Goal: Information Seeking & Learning: Find specific fact

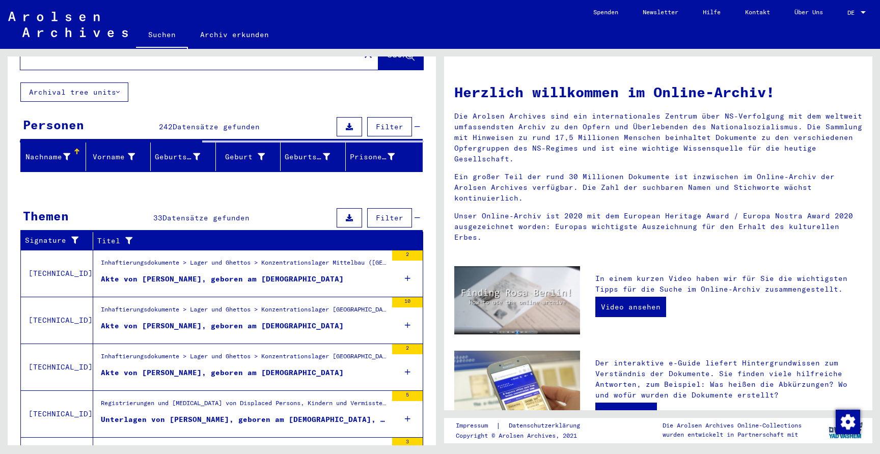
scroll to position [48, 0]
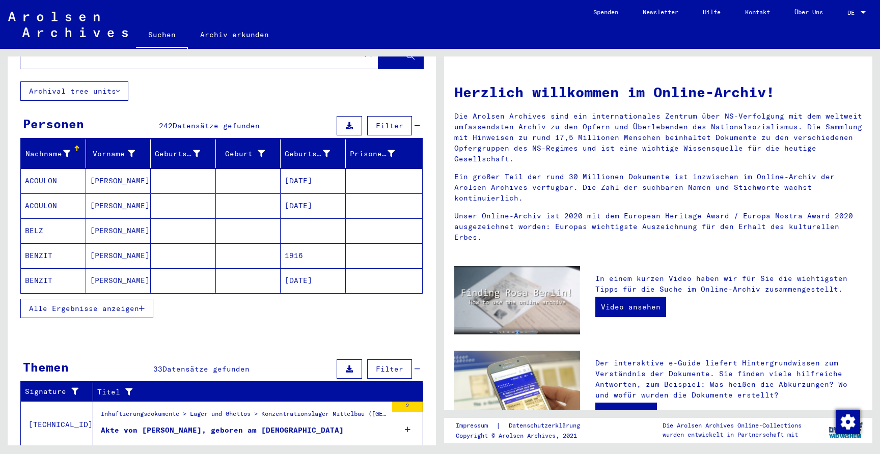
drag, startPoint x: 124, startPoint y: 297, endPoint x: 159, endPoint y: 295, distance: 35.2
click at [159, 295] on div "Alle Ergebnisse anzeigen" at bounding box center [221, 309] width 402 height 30
click at [131, 304] on span "Alle Ergebnisse anzeigen" at bounding box center [84, 308] width 110 height 9
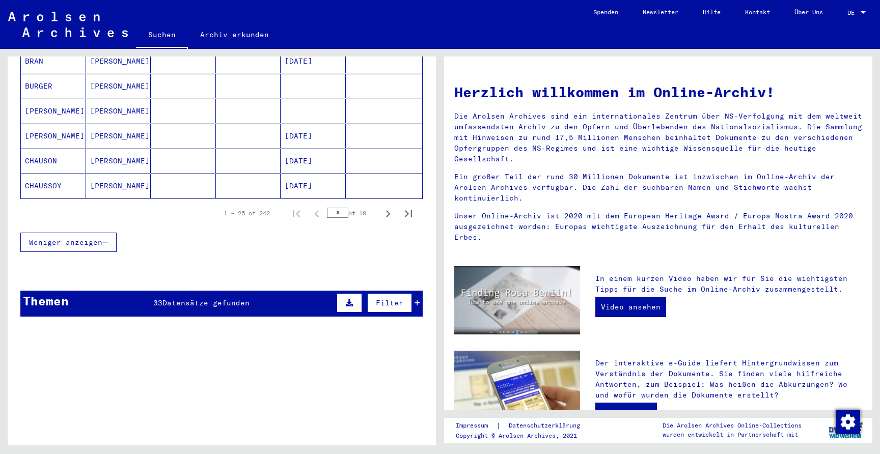
scroll to position [644, 0]
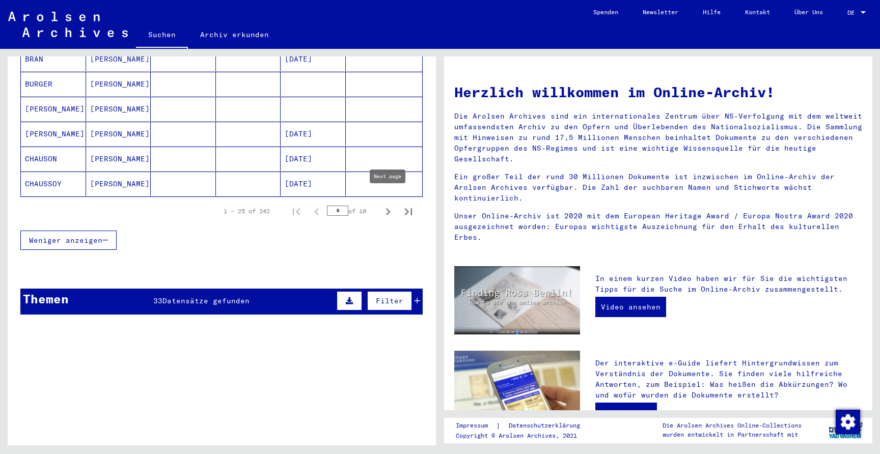
click at [398, 201] on button "Last page" at bounding box center [408, 211] width 20 height 20
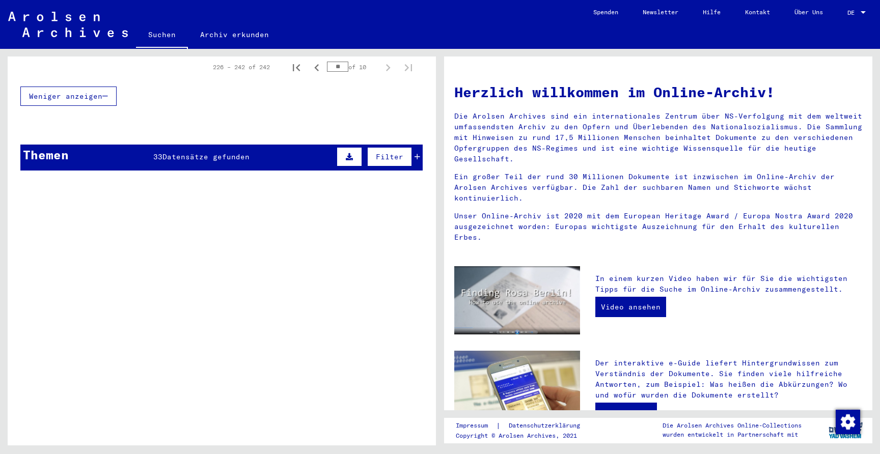
scroll to position [577, 0]
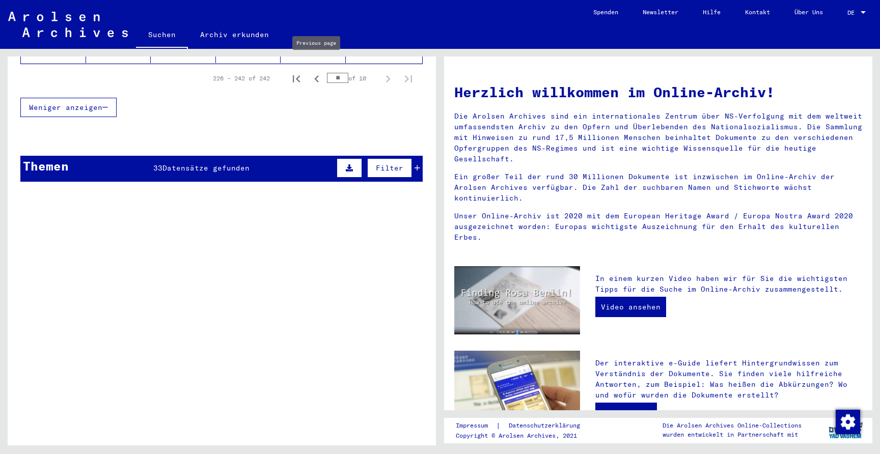
click at [308, 70] on button "Previous page" at bounding box center [316, 78] width 20 height 20
click at [315, 75] on icon "Previous page" at bounding box center [316, 78] width 5 height 7
type input "*"
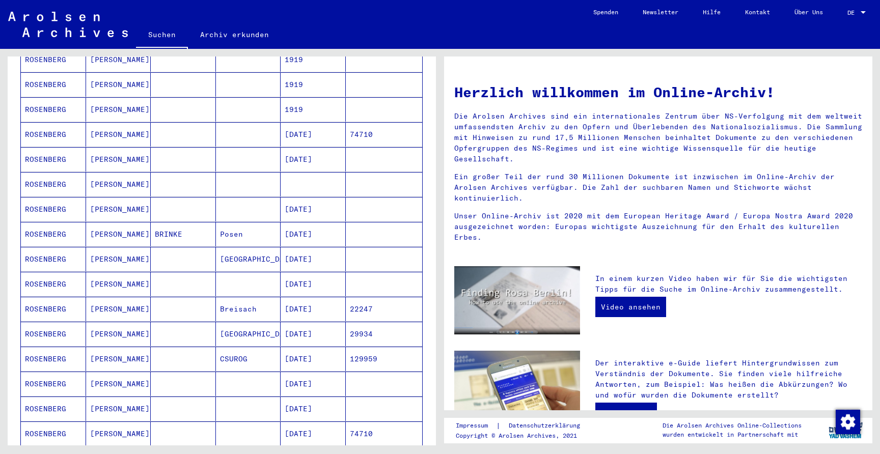
scroll to position [179, 0]
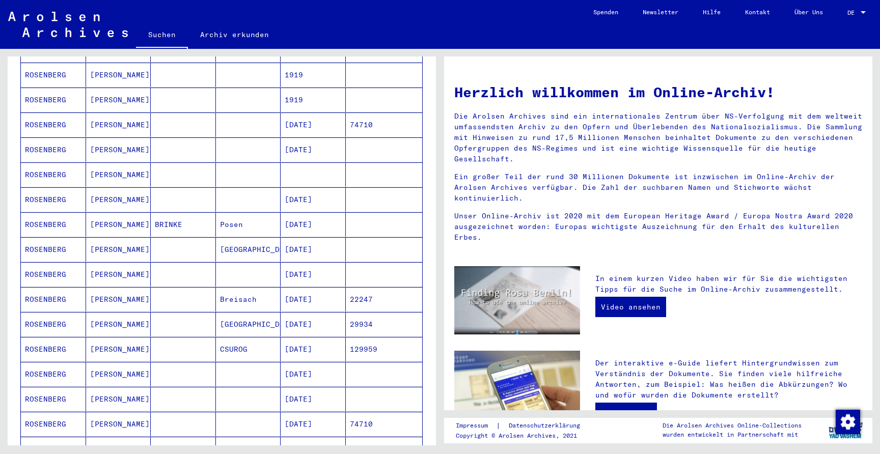
click at [97, 287] on mat-cell "[PERSON_NAME]" at bounding box center [118, 299] width 65 height 24
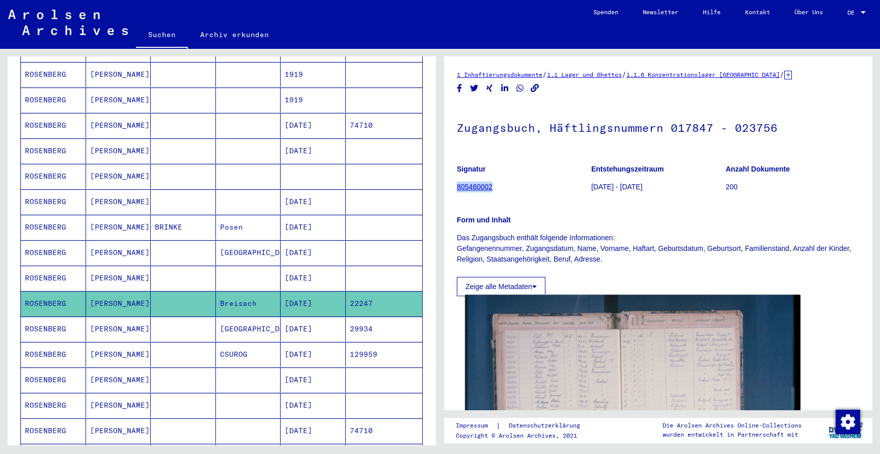
click at [536, 368] on img at bounding box center [632, 406] width 335 height 223
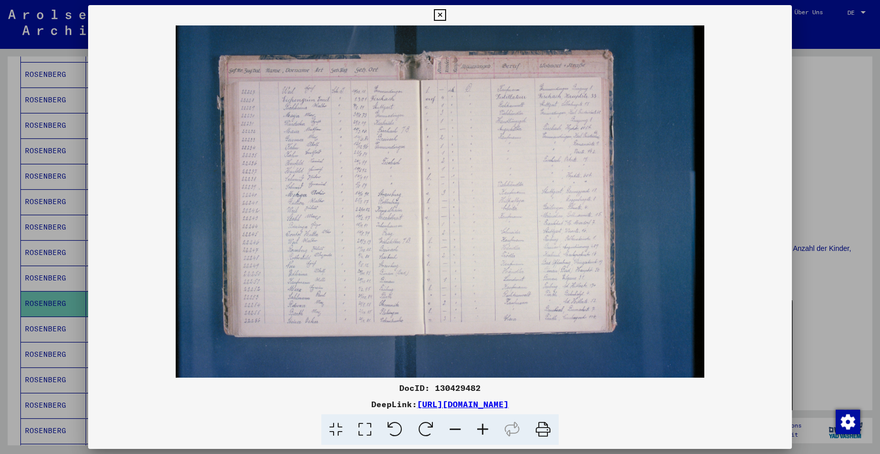
click at [457, 227] on img at bounding box center [440, 201] width 704 height 352
drag, startPoint x: 442, startPoint y: 16, endPoint x: 440, endPoint y: 82, distance: 66.2
click at [442, 16] on icon at bounding box center [440, 15] width 12 height 12
